Goal: Task Accomplishment & Management: Use online tool/utility

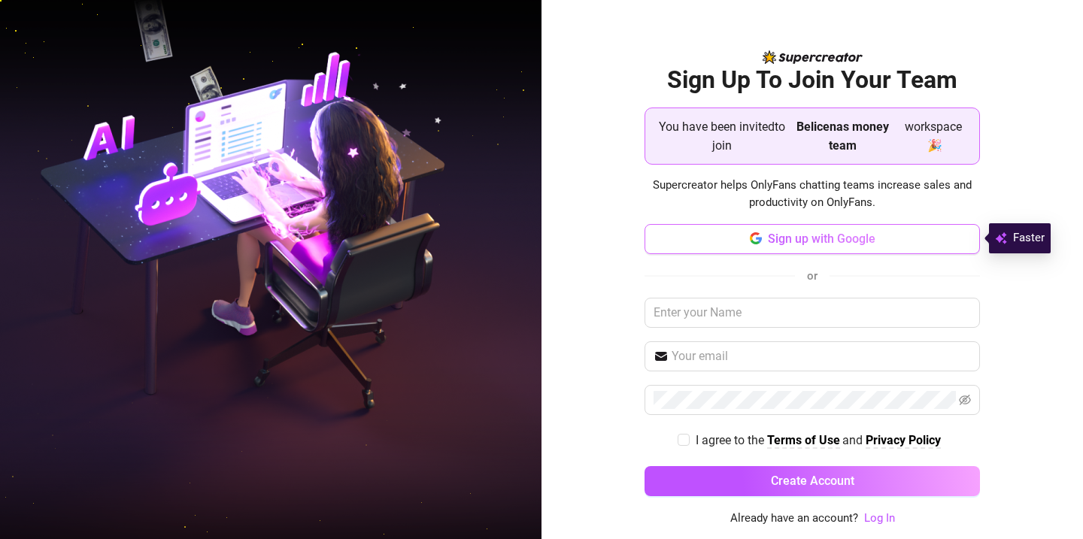
click at [935, 235] on button "Sign up with Google" at bounding box center [812, 239] width 335 height 30
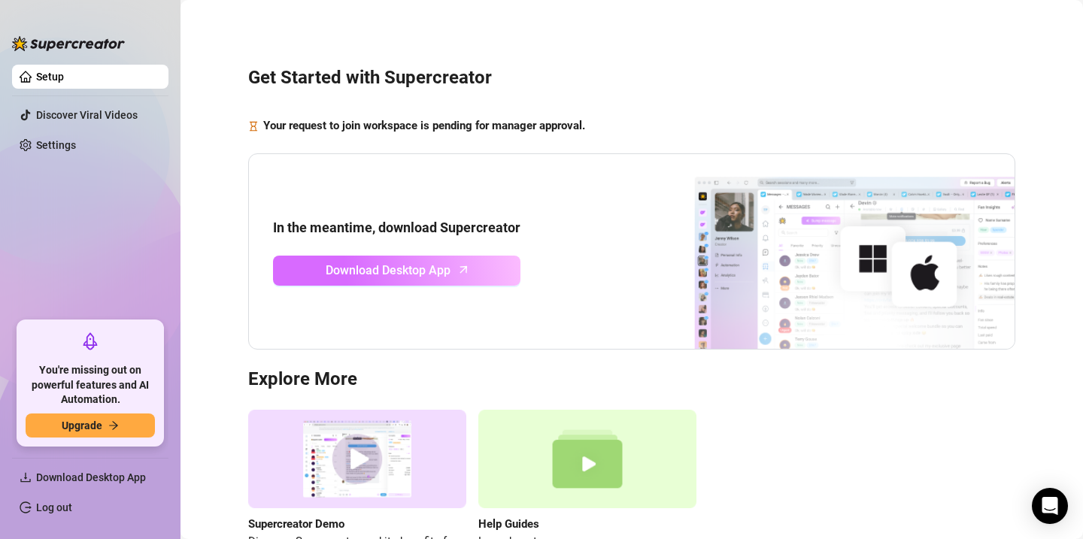
click at [481, 283] on link "Download Desktop App" at bounding box center [396, 271] width 247 height 30
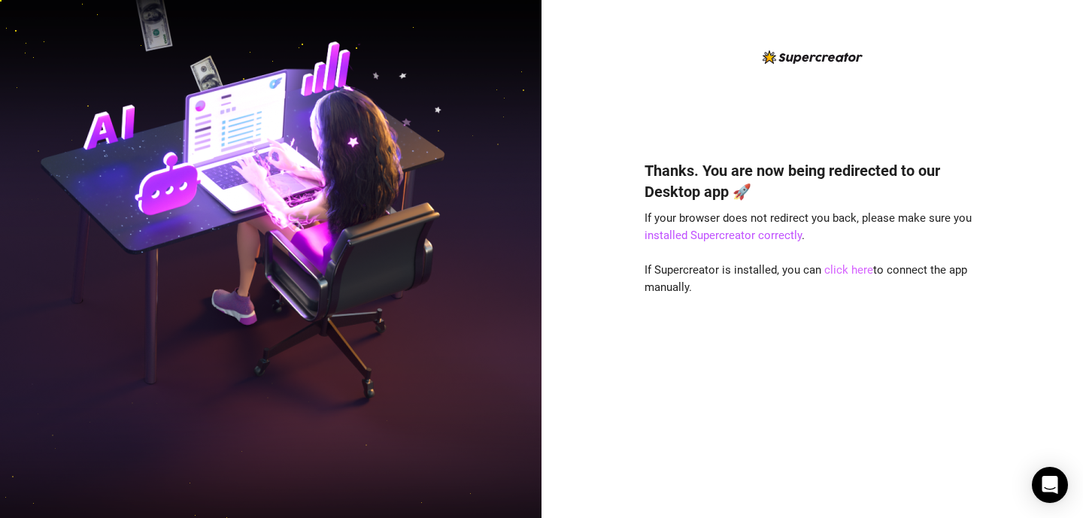
click at [856, 269] on link "click here" at bounding box center [848, 270] width 49 height 14
click at [866, 271] on link "click here" at bounding box center [848, 270] width 49 height 14
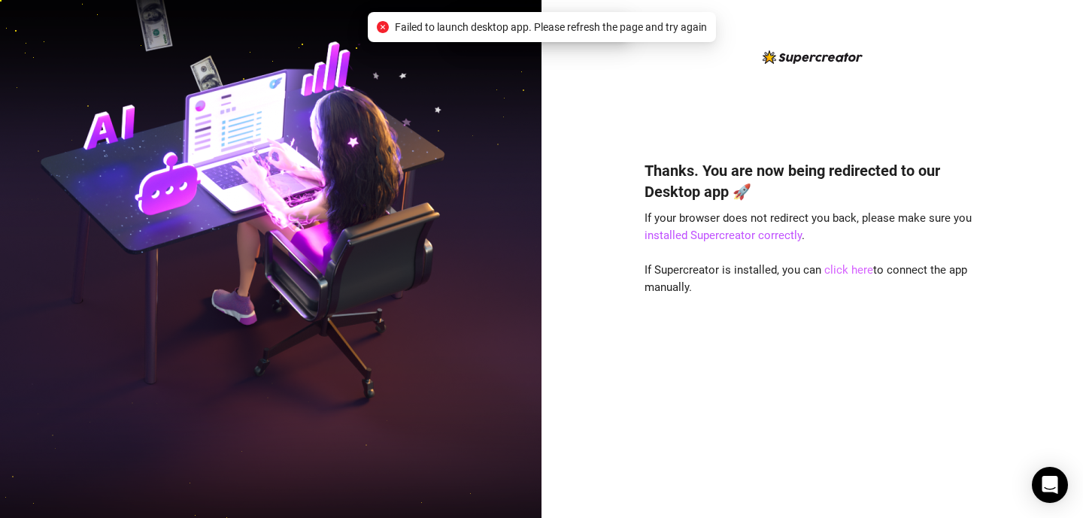
click at [866, 271] on link "click here" at bounding box center [848, 270] width 49 height 14
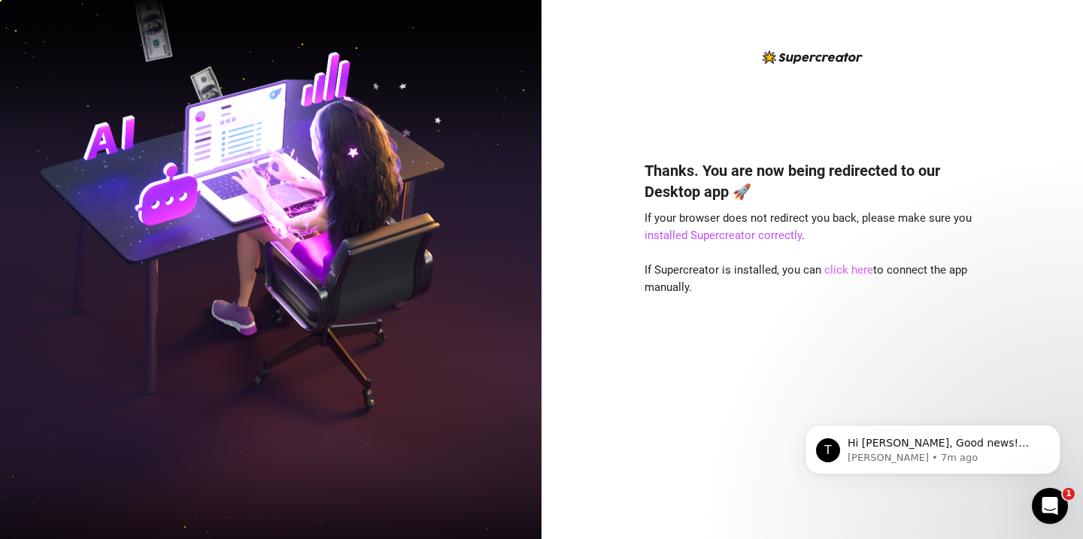
click at [856, 272] on link "click here" at bounding box center [848, 270] width 49 height 14
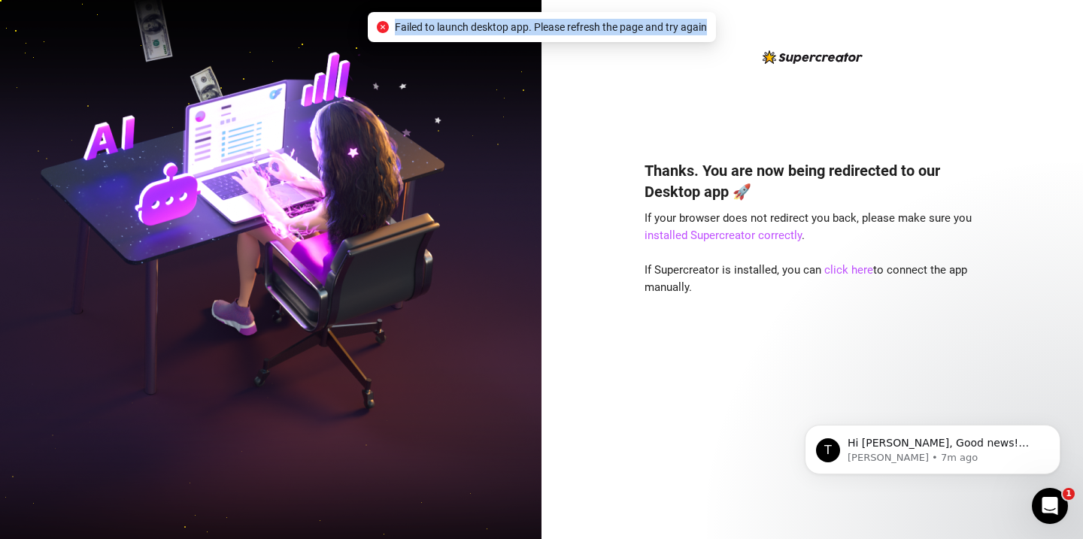
drag, startPoint x: 394, startPoint y: 26, endPoint x: 699, endPoint y: 33, distance: 304.7
click at [699, 33] on span "Failed to launch desktop app. Please refresh the page and try again" at bounding box center [551, 27] width 312 height 17
copy span "Failed to launch desktop app. Please refresh the page and try again"
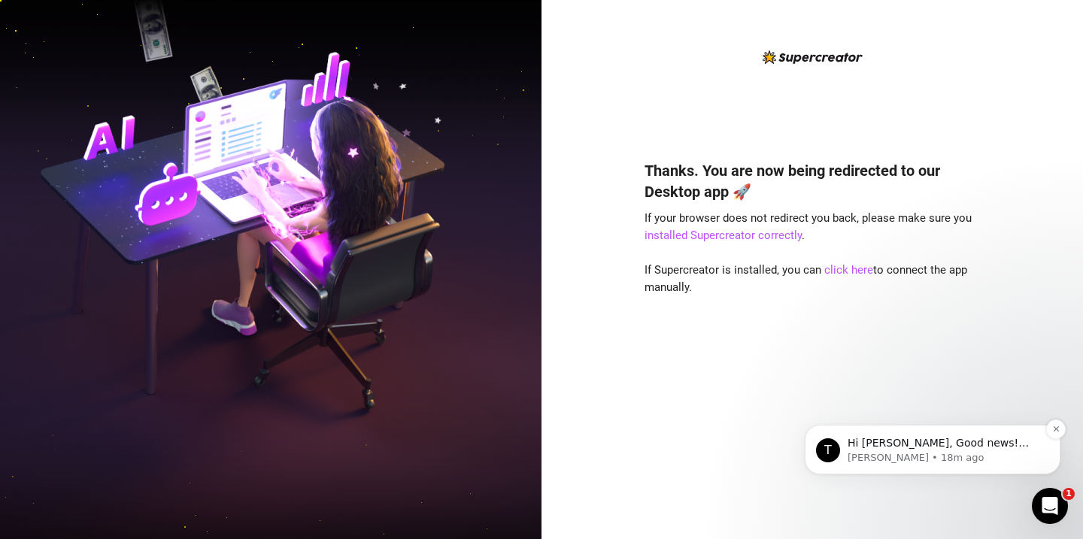
click at [1000, 460] on p "Tanya • 18m ago" at bounding box center [945, 458] width 194 height 14
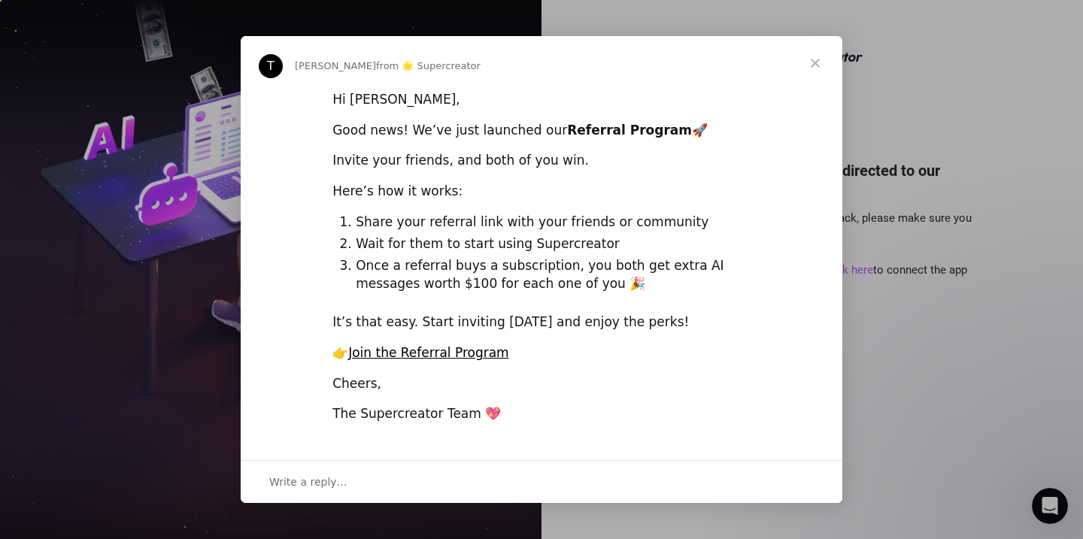
click at [817, 62] on span "Close" at bounding box center [815, 63] width 54 height 54
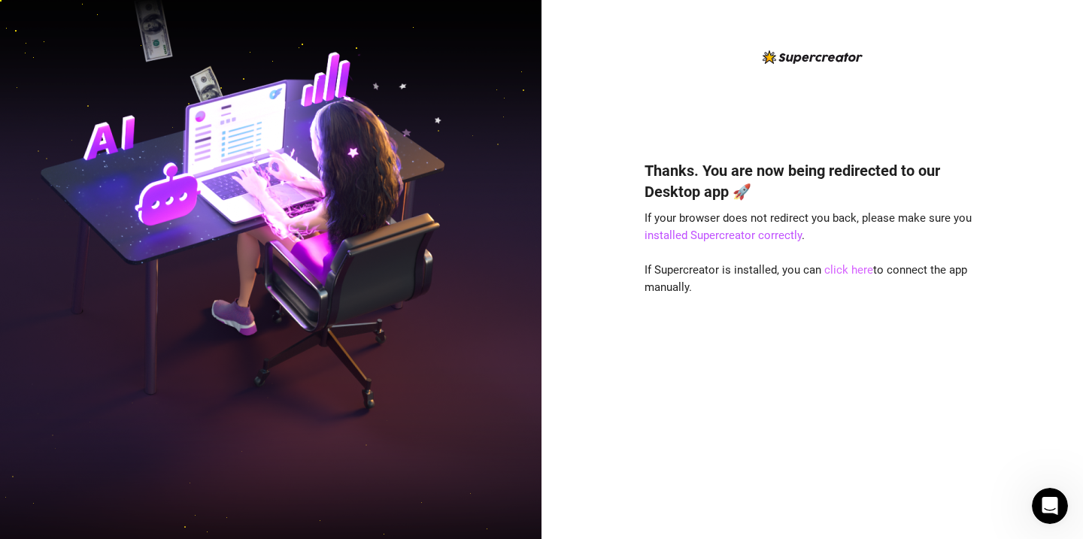
click at [861, 265] on link "click here" at bounding box center [848, 270] width 49 height 14
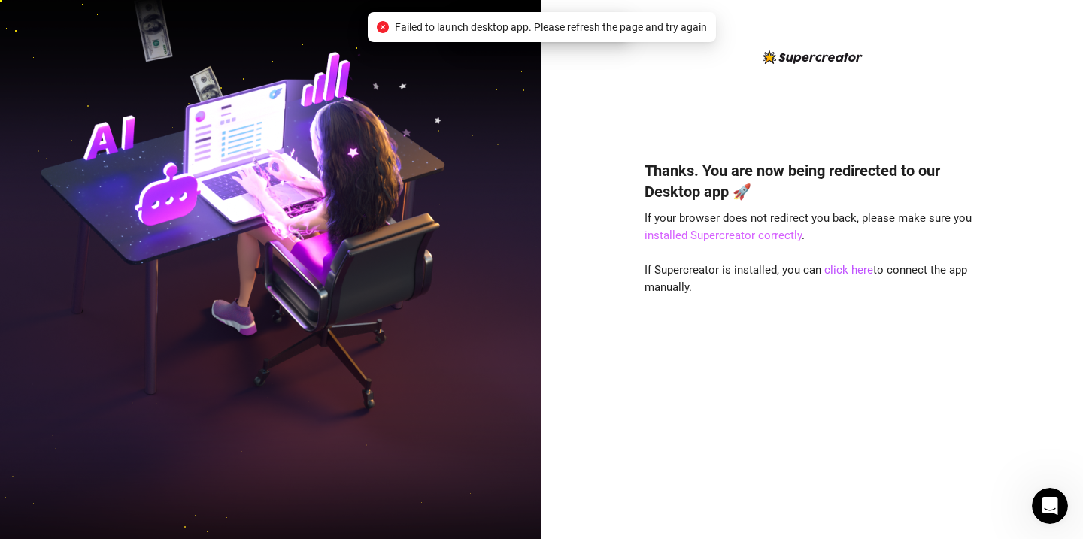
click at [781, 235] on link "installed Supercreator correctly" at bounding box center [723, 236] width 157 height 14
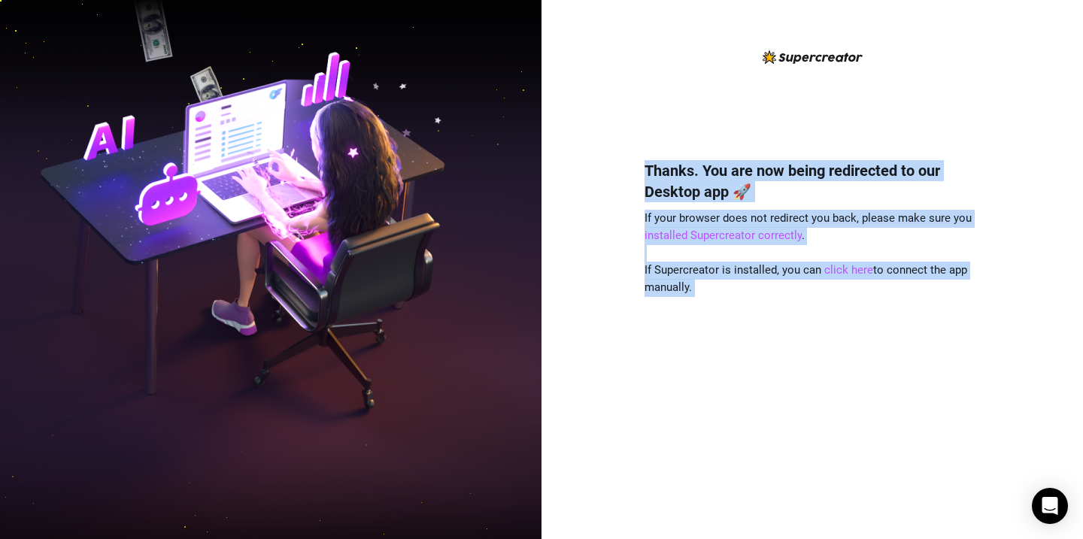
drag, startPoint x: 473, startPoint y: 29, endPoint x: 615, endPoint y: 29, distance: 142.1
click at [615, 29] on div "Thanks. You are now being redirected to our Desktop app 🚀 If your browser does …" at bounding box center [811, 269] width 541 height 539
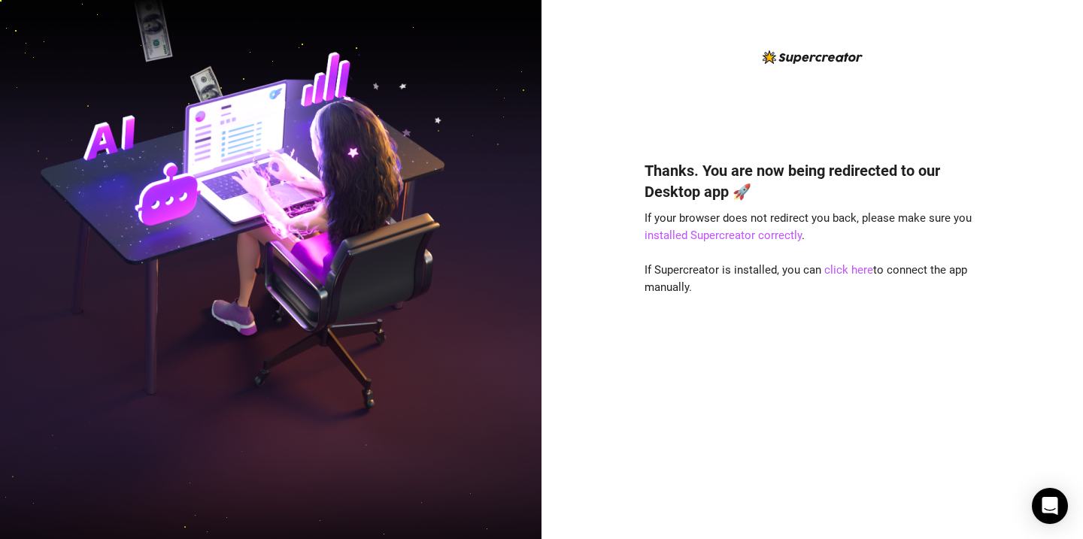
click at [1047, 485] on div "Thanks. You are now being redirected to our Desktop app 🚀 If your browser does …" at bounding box center [811, 269] width 541 height 539
click at [833, 270] on link "click here" at bounding box center [848, 270] width 49 height 14
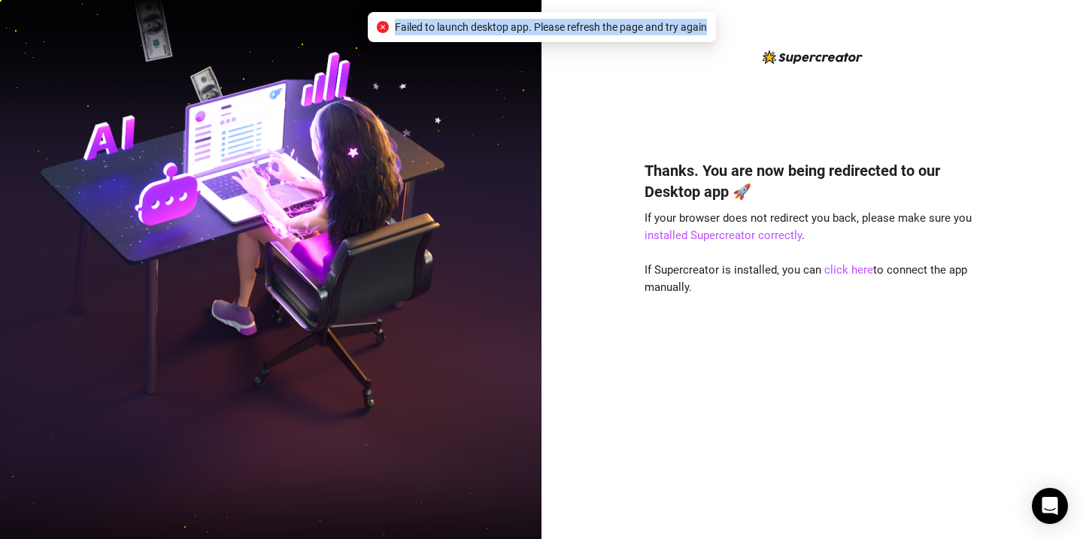
drag, startPoint x: 391, startPoint y: 28, endPoint x: 709, endPoint y: 27, distance: 318.1
click at [709, 27] on div "Failed to launch desktop app. Please refresh the page and try again" at bounding box center [542, 27] width 348 height 30
copy div "Failed to launch desktop app. Please refresh the page and try again"
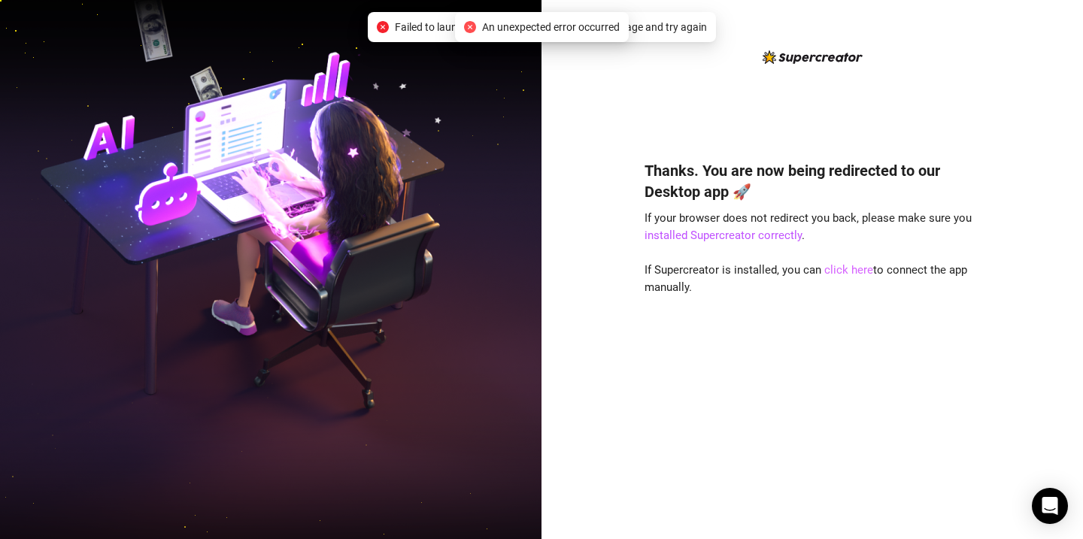
click at [856, 270] on link "click here" at bounding box center [848, 270] width 49 height 14
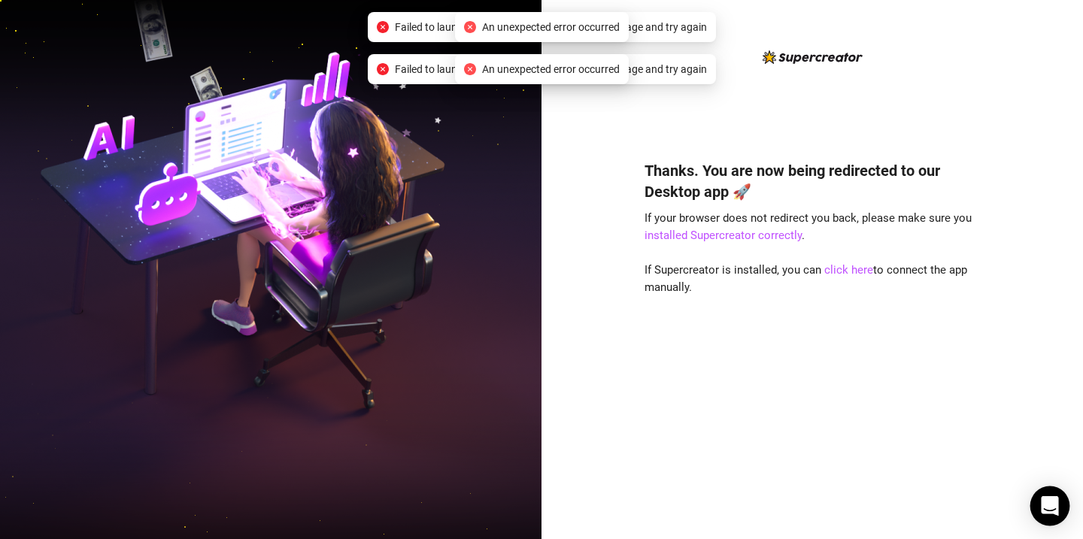
click at [1052, 505] on icon "Open Intercom Messenger" at bounding box center [1049, 506] width 17 height 20
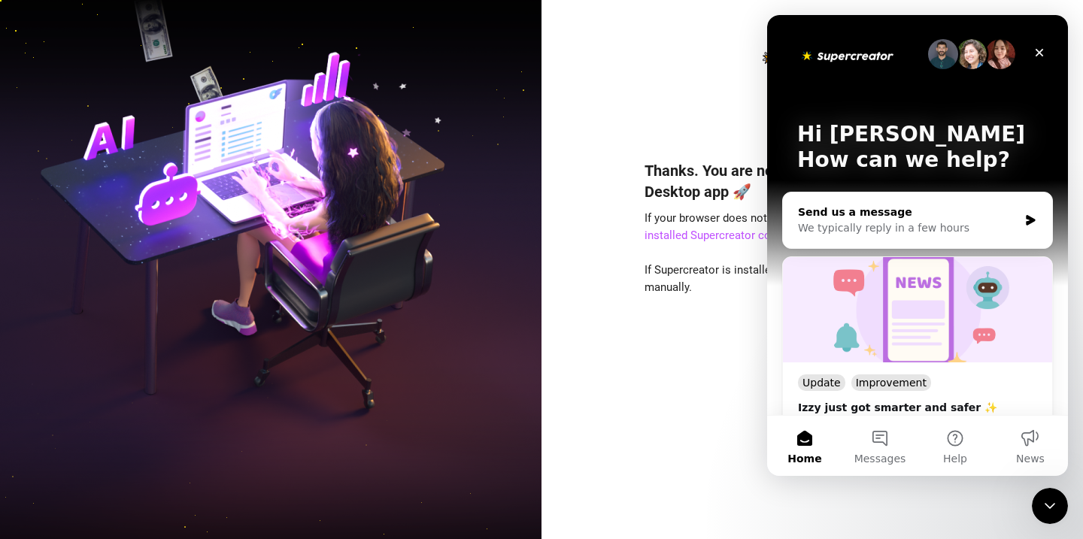
click at [1003, 226] on div "We typically reply in a few hours" at bounding box center [908, 228] width 220 height 16
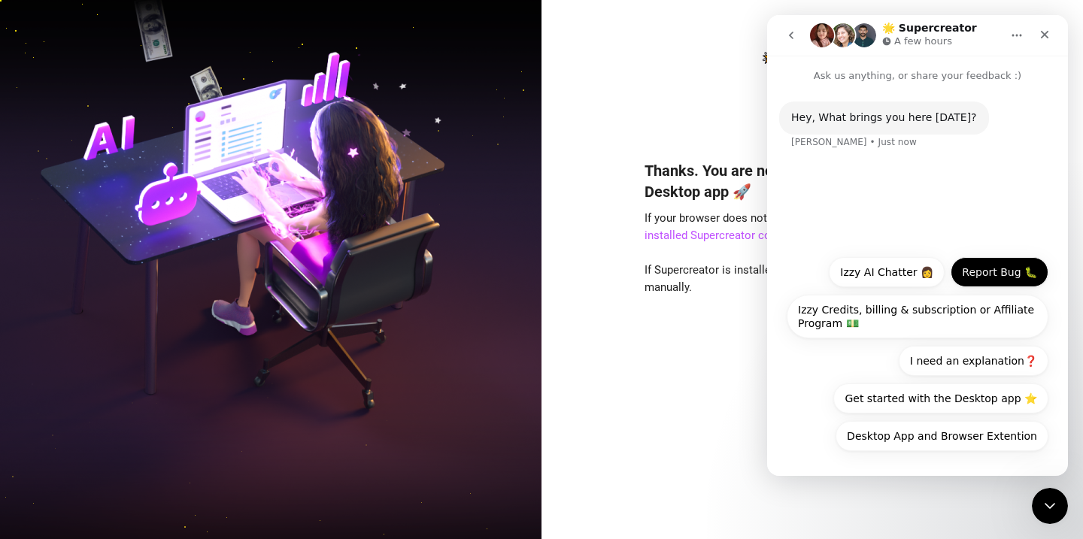
click at [1001, 275] on button "Report Bug 🐛" at bounding box center [1000, 272] width 98 height 30
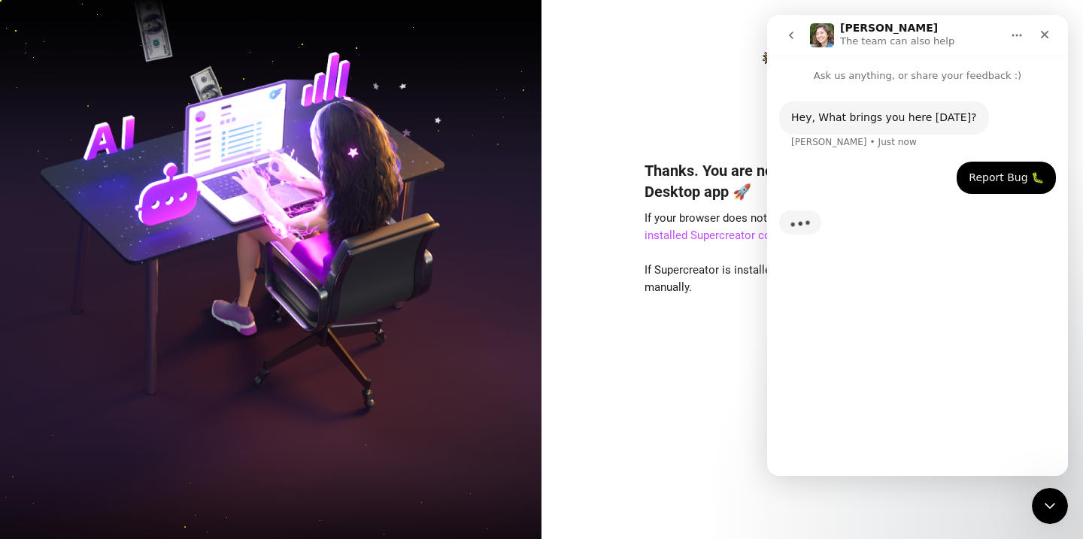
click at [959, 381] on div "Hey, What brings you here today? Ella • Just now Report Bug 🐛 Gustavo • Just no…" at bounding box center [917, 273] width 301 height 380
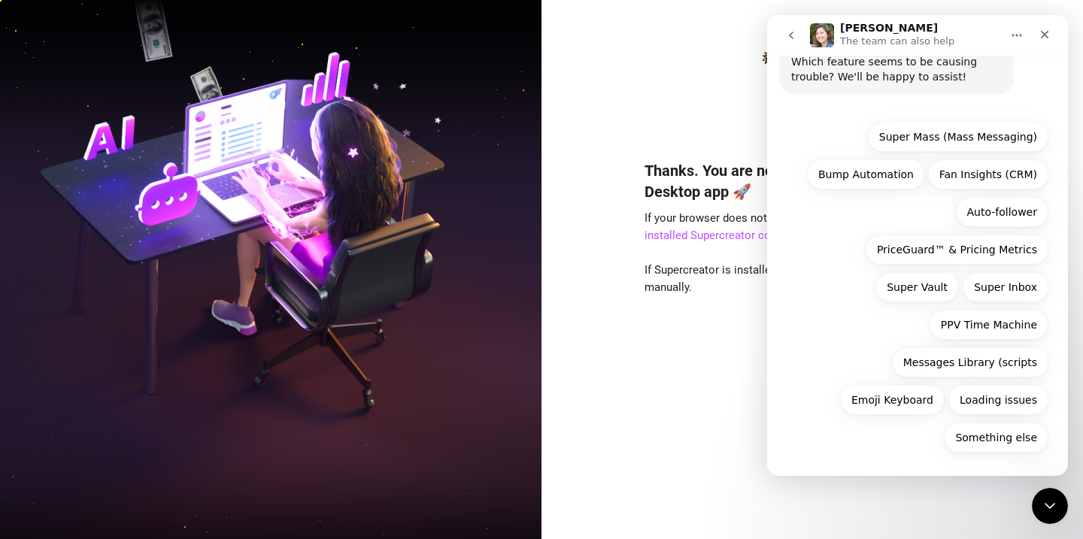
scroll to position [173, 0]
click at [1012, 426] on button "Something else" at bounding box center [996, 439] width 105 height 30
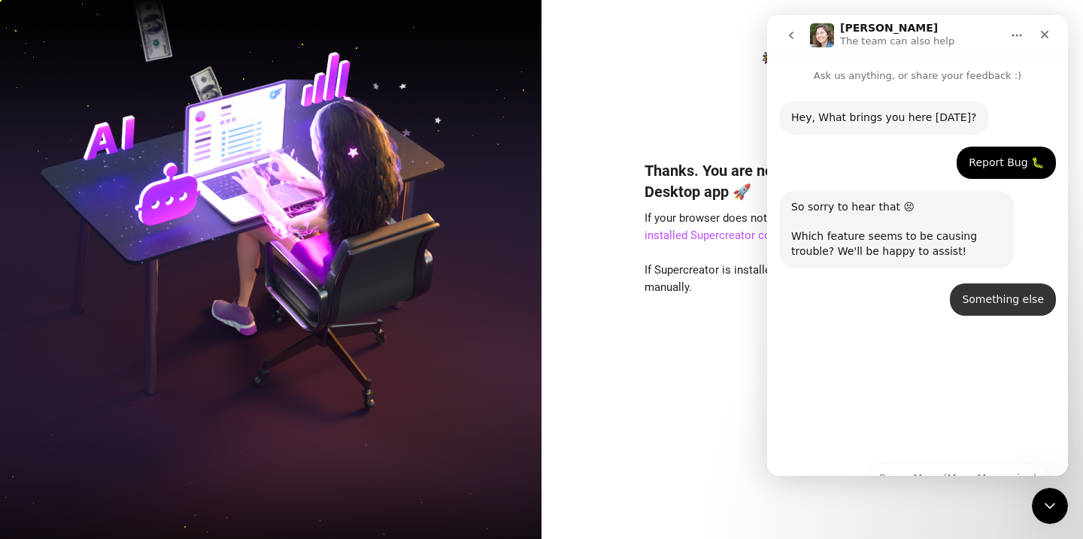
scroll to position [0, 0]
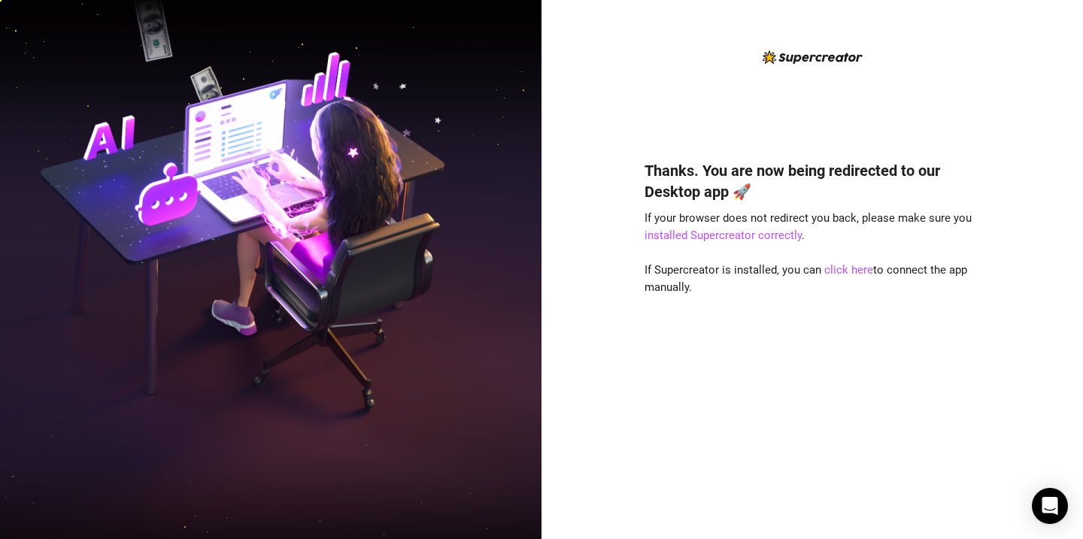
click at [853, 59] on img at bounding box center [813, 57] width 100 height 14
click at [223, 129] on img at bounding box center [270, 269] width 541 height 679
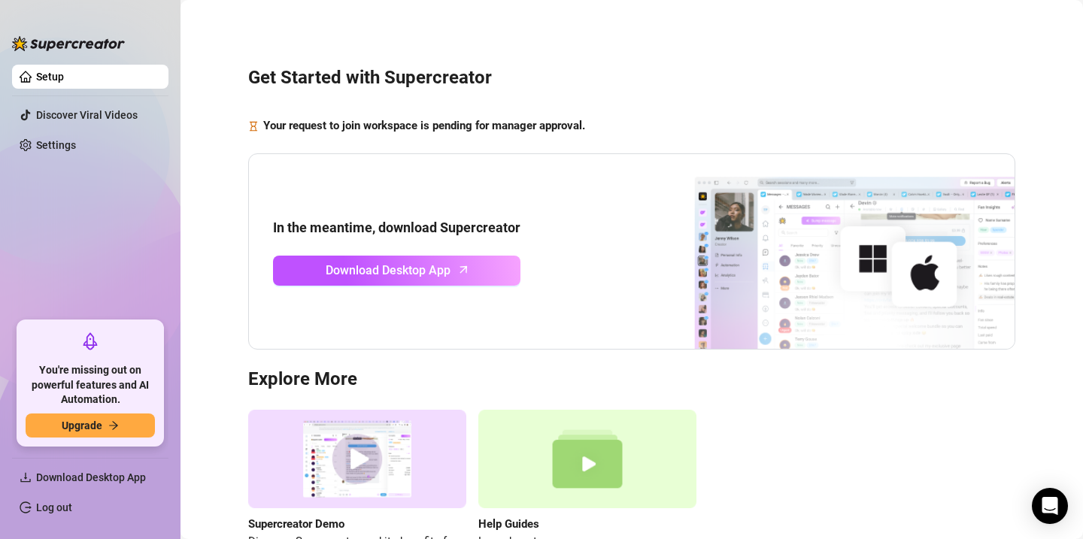
click at [64, 81] on link "Setup" at bounding box center [50, 77] width 28 height 12
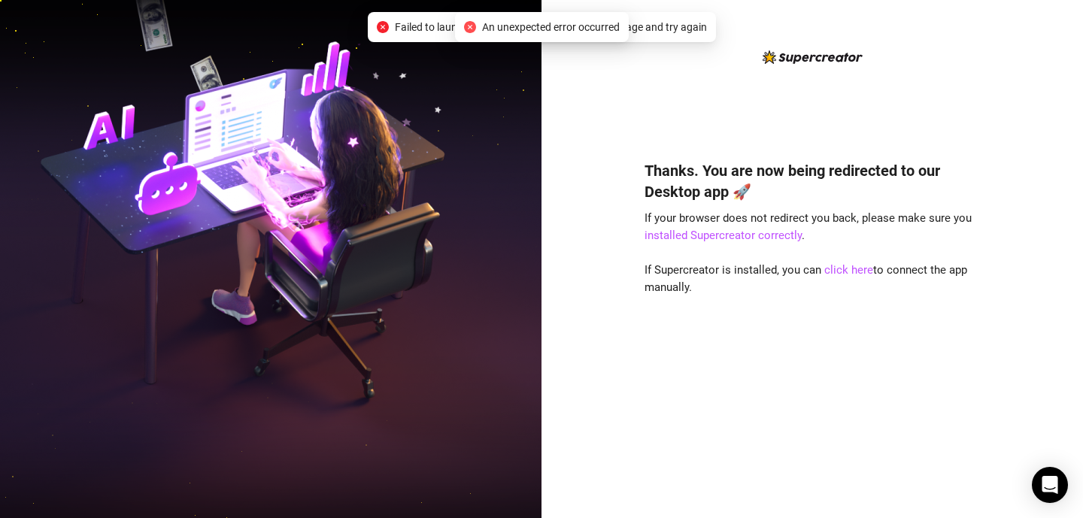
click at [976, 322] on div "Thanks. You are now being redirected to our Desktop app 🚀 If your browser does …" at bounding box center [812, 317] width 335 height 354
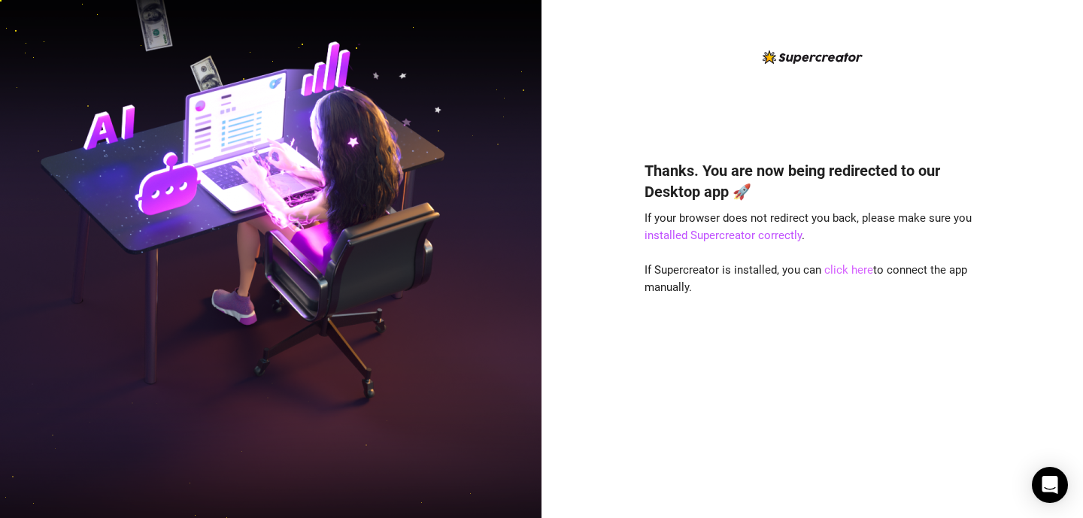
click at [836, 268] on link "click here" at bounding box center [848, 270] width 49 height 14
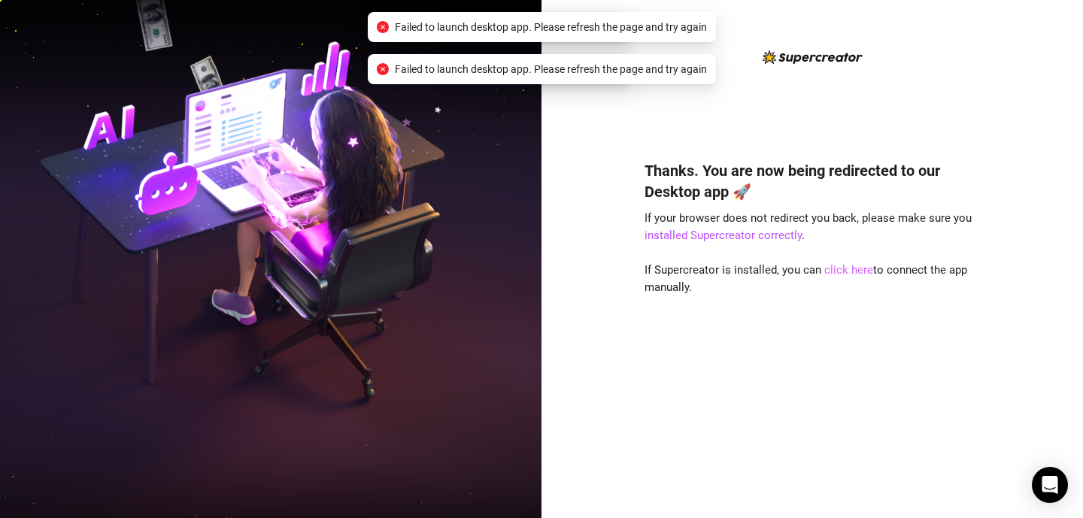
click at [836, 268] on link "click here" at bounding box center [848, 270] width 49 height 14
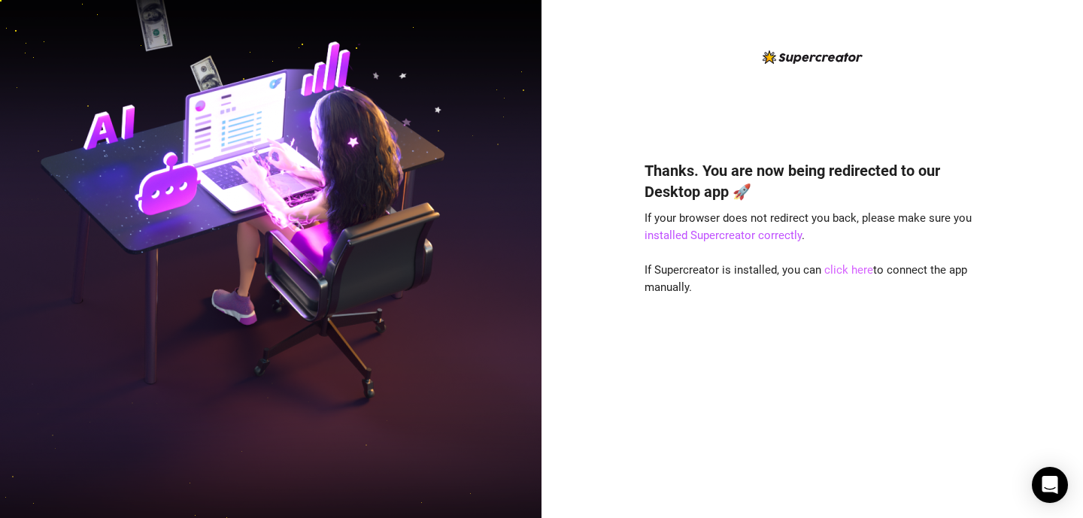
click at [858, 271] on link "click here" at bounding box center [848, 270] width 49 height 14
click at [758, 235] on link "installed Supercreator correctly" at bounding box center [723, 236] width 157 height 14
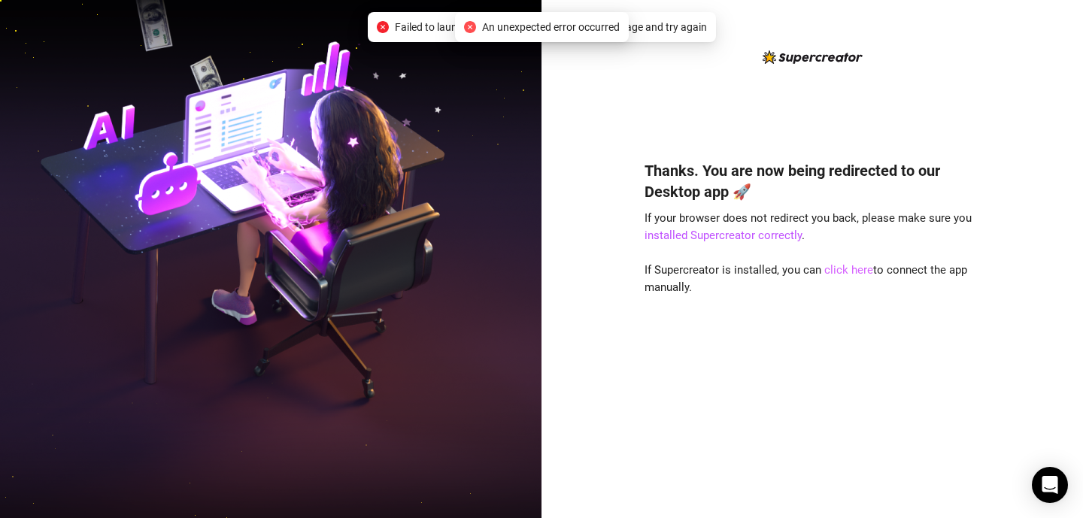
click at [831, 270] on link "click here" at bounding box center [848, 270] width 49 height 14
